Goal: Transaction & Acquisition: Subscribe to service/newsletter

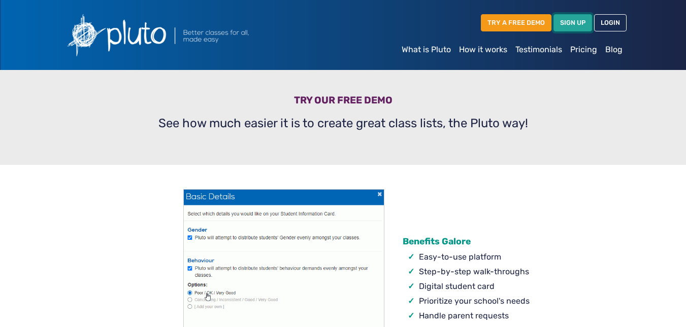
click at [558, 23] on link "SIGN UP" at bounding box center [572, 22] width 39 height 17
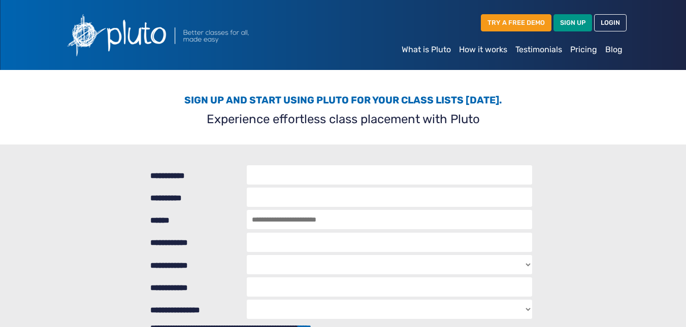
click at [580, 50] on link "Pricing" at bounding box center [583, 50] width 35 height 20
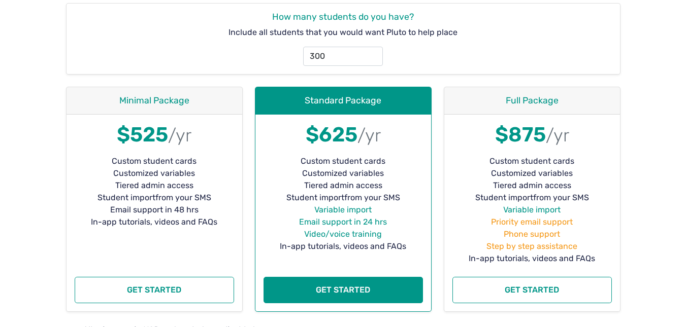
scroll to position [203, 0]
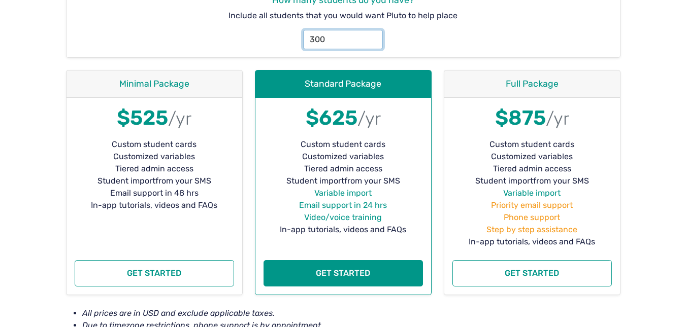
click at [351, 43] on input "300" at bounding box center [342, 39] width 79 height 19
click at [371, 36] on input "301" at bounding box center [342, 39] width 79 height 19
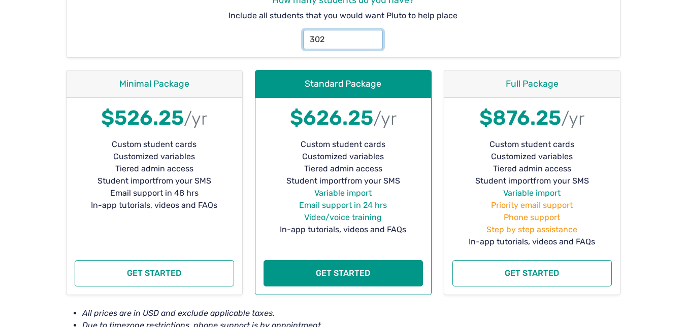
click at [371, 36] on input "302" at bounding box center [342, 39] width 79 height 19
click at [373, 45] on input "301" at bounding box center [342, 39] width 79 height 19
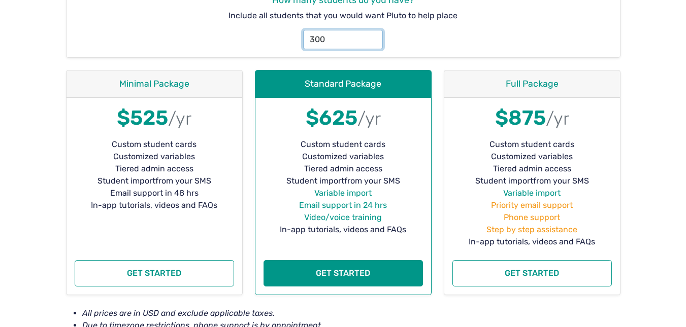
click at [373, 45] on input "300" at bounding box center [342, 39] width 79 height 19
click at [373, 45] on input "299" at bounding box center [342, 39] width 79 height 19
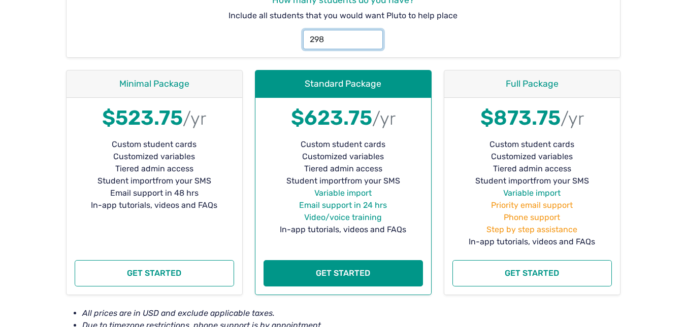
click at [373, 45] on input "298" at bounding box center [342, 39] width 79 height 19
click at [373, 45] on input "297" at bounding box center [342, 39] width 79 height 19
click at [373, 45] on input "296" at bounding box center [342, 39] width 79 height 19
click at [373, 45] on input "295" at bounding box center [342, 39] width 79 height 19
click at [373, 45] on input "294" at bounding box center [342, 39] width 79 height 19
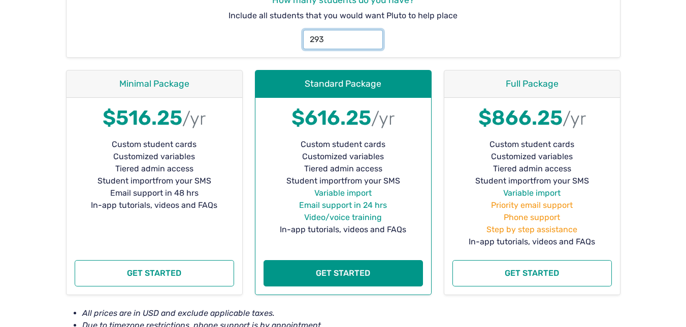
click at [373, 45] on input "293" at bounding box center [342, 39] width 79 height 19
click at [373, 45] on input "292" at bounding box center [342, 39] width 79 height 19
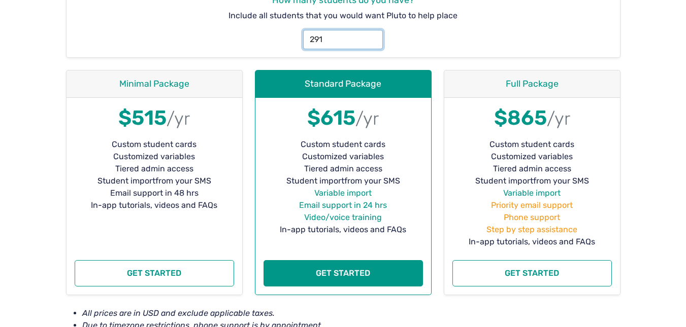
click at [373, 45] on input "291" at bounding box center [342, 39] width 79 height 19
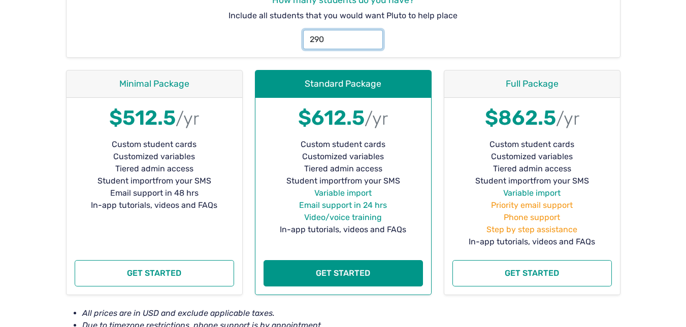
click at [373, 45] on input "290" at bounding box center [342, 39] width 79 height 19
click at [373, 45] on input "289" at bounding box center [342, 39] width 79 height 19
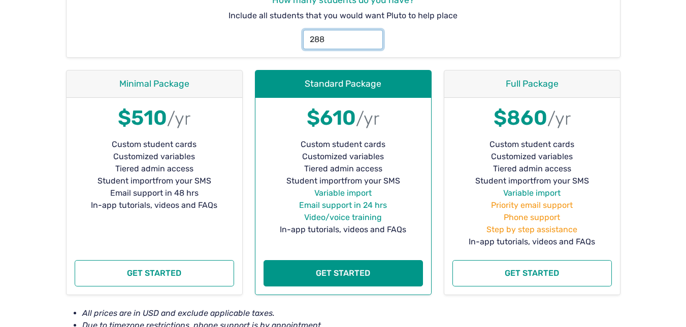
click at [373, 45] on input "288" at bounding box center [342, 39] width 79 height 19
click at [373, 45] on input "287" at bounding box center [342, 39] width 79 height 19
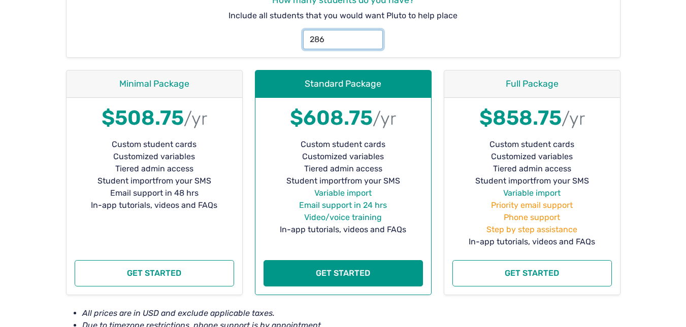
click at [373, 45] on input "286" at bounding box center [342, 39] width 79 height 19
click at [373, 45] on input "285" at bounding box center [342, 39] width 79 height 19
click at [373, 45] on input "284" at bounding box center [342, 39] width 79 height 19
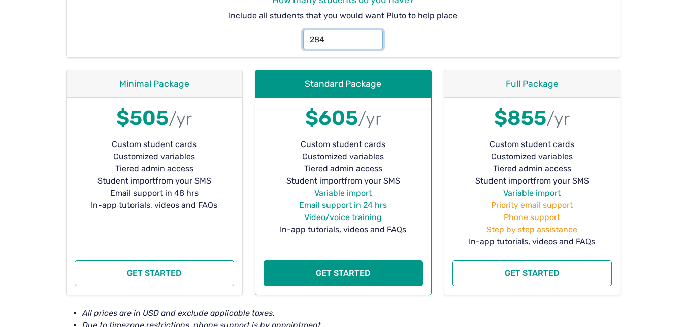
click at [242, 38] on div "284" at bounding box center [343, 35] width 549 height 27
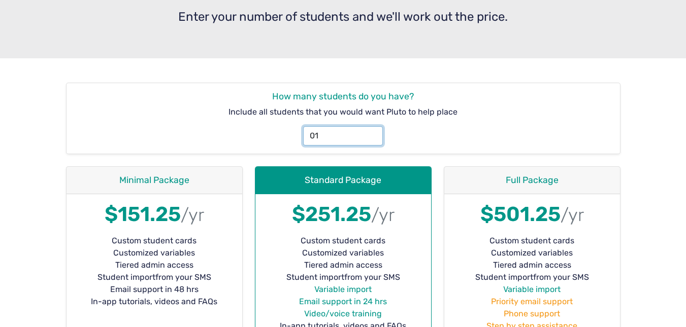
scroll to position [0, 0]
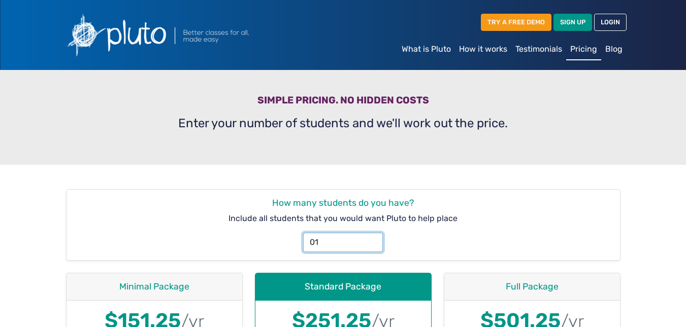
type input "01"
drag, startPoint x: 330, startPoint y: 240, endPoint x: 310, endPoint y: 237, distance: 21.0
click at [310, 235] on input "01" at bounding box center [342, 242] width 79 height 19
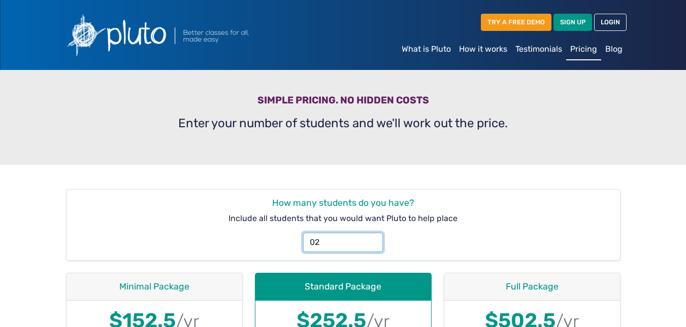
type input "02"
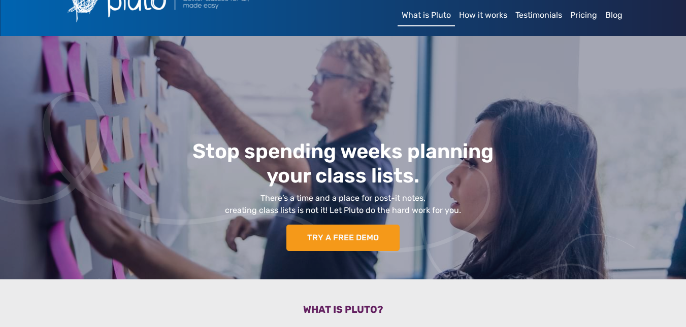
scroll to position [51, 0]
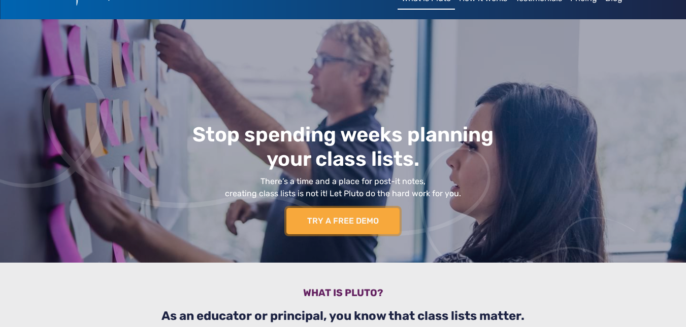
click at [313, 223] on link "TRY A FREE DEMO" at bounding box center [342, 221] width 113 height 26
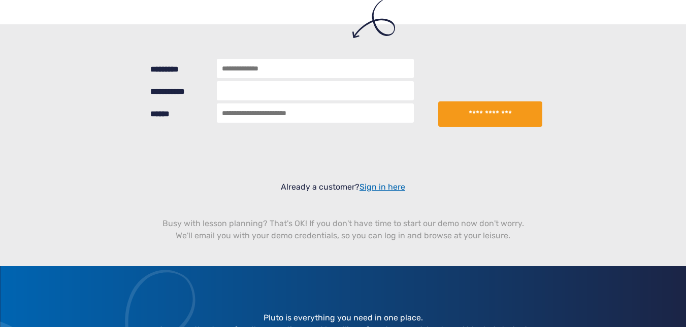
scroll to position [355, 0]
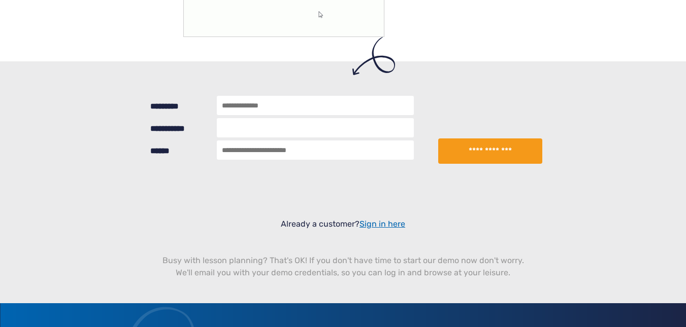
click at [238, 105] on input "*********" at bounding box center [315, 105] width 197 height 19
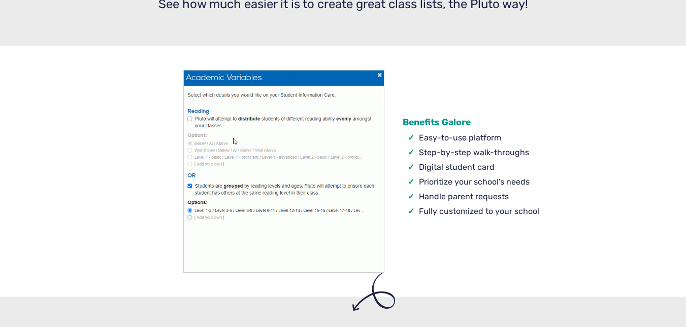
scroll to position [102, 0]
